Goal: Information Seeking & Learning: Learn about a topic

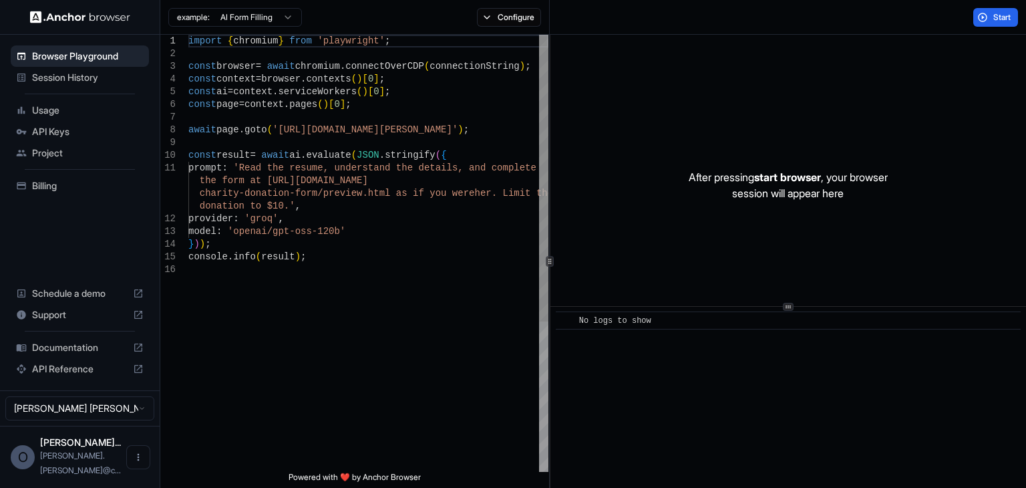
type textarea "**********"
click at [371, 255] on div "import { chromium } from 'playwright' ; const browser = await chromium . connec…" at bounding box center [368, 367] width 360 height 665
click at [337, 289] on div "import { chromium } from 'playwright' ; const browser = await chromium . connec…" at bounding box center [368, 367] width 360 height 665
click at [68, 354] on span "Documentation" at bounding box center [80, 347] width 96 height 13
